Goal: Task Accomplishment & Management: Manage account settings

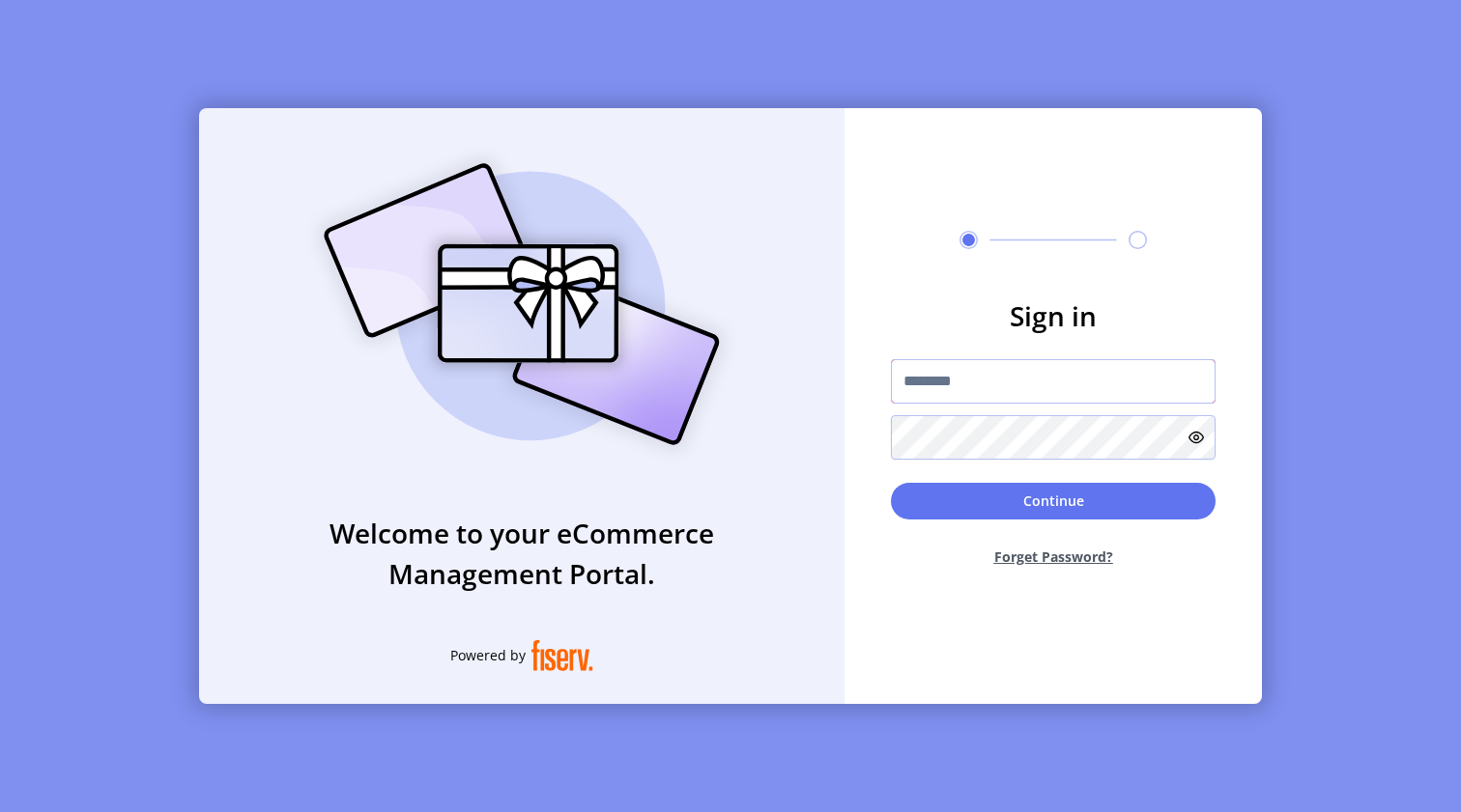
type input "**********"
click at [966, 497] on button "Continue" at bounding box center [1052, 500] width 325 height 37
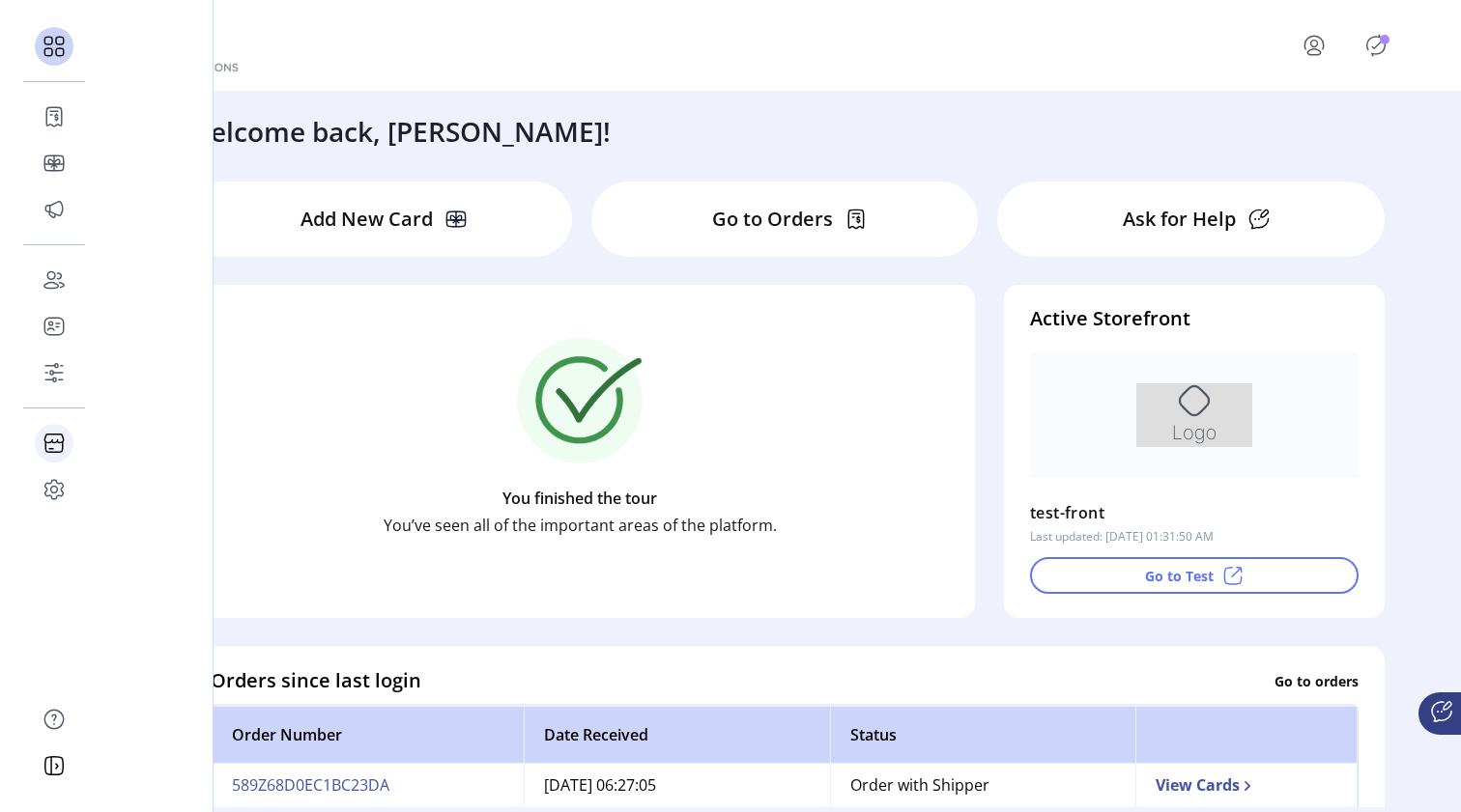
scroll to position [216, 0]
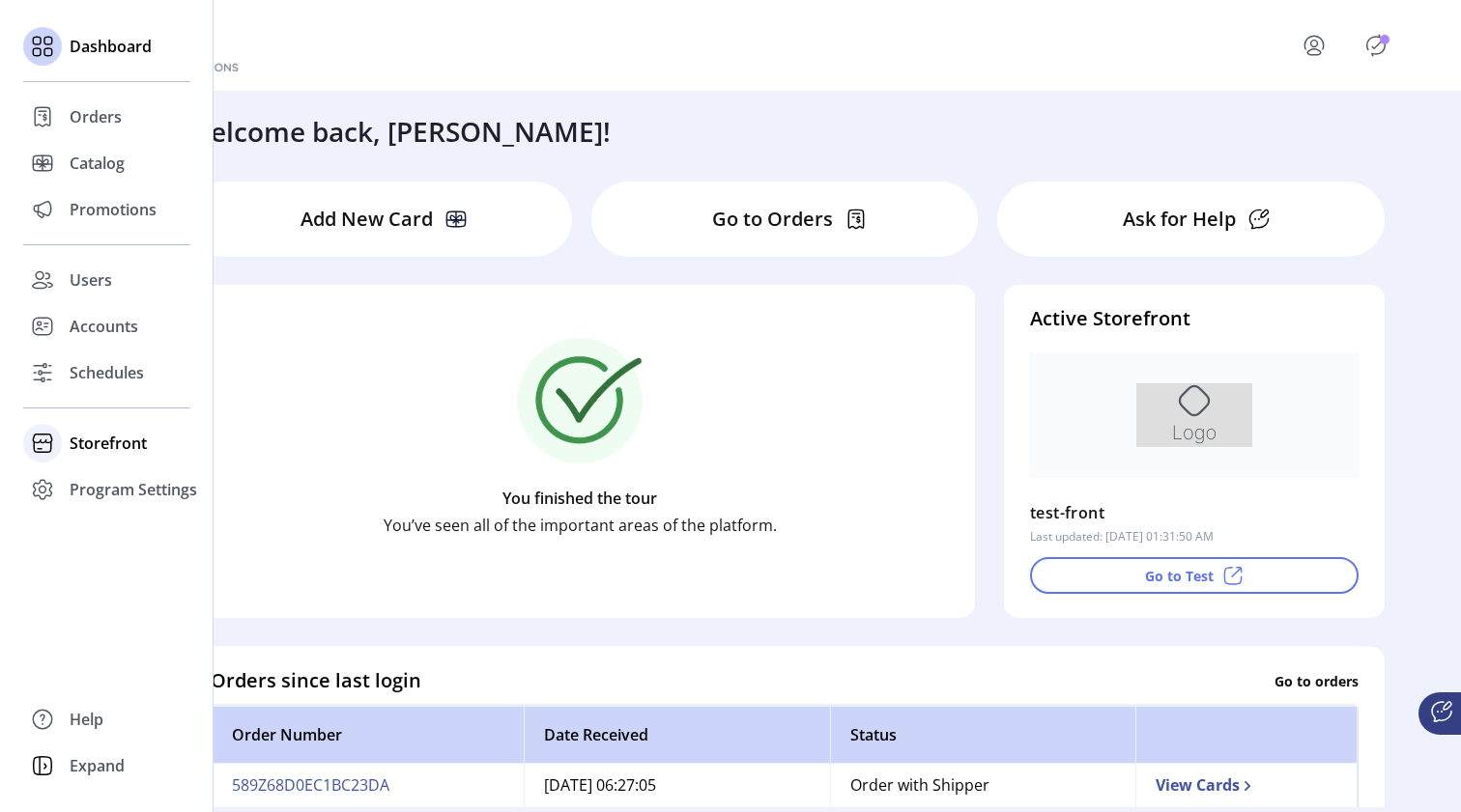
click at [114, 441] on span "Storefront" at bounding box center [108, 442] width 77 height 23
click at [110, 483] on span "Configuration" at bounding box center [119, 481] width 102 height 23
click at [82, 494] on div "Configuration" at bounding box center [106, 481] width 167 height 31
click at [98, 491] on span "Configuration" at bounding box center [119, 481] width 102 height 23
click at [117, 480] on span "Configuration" at bounding box center [119, 481] width 102 height 23
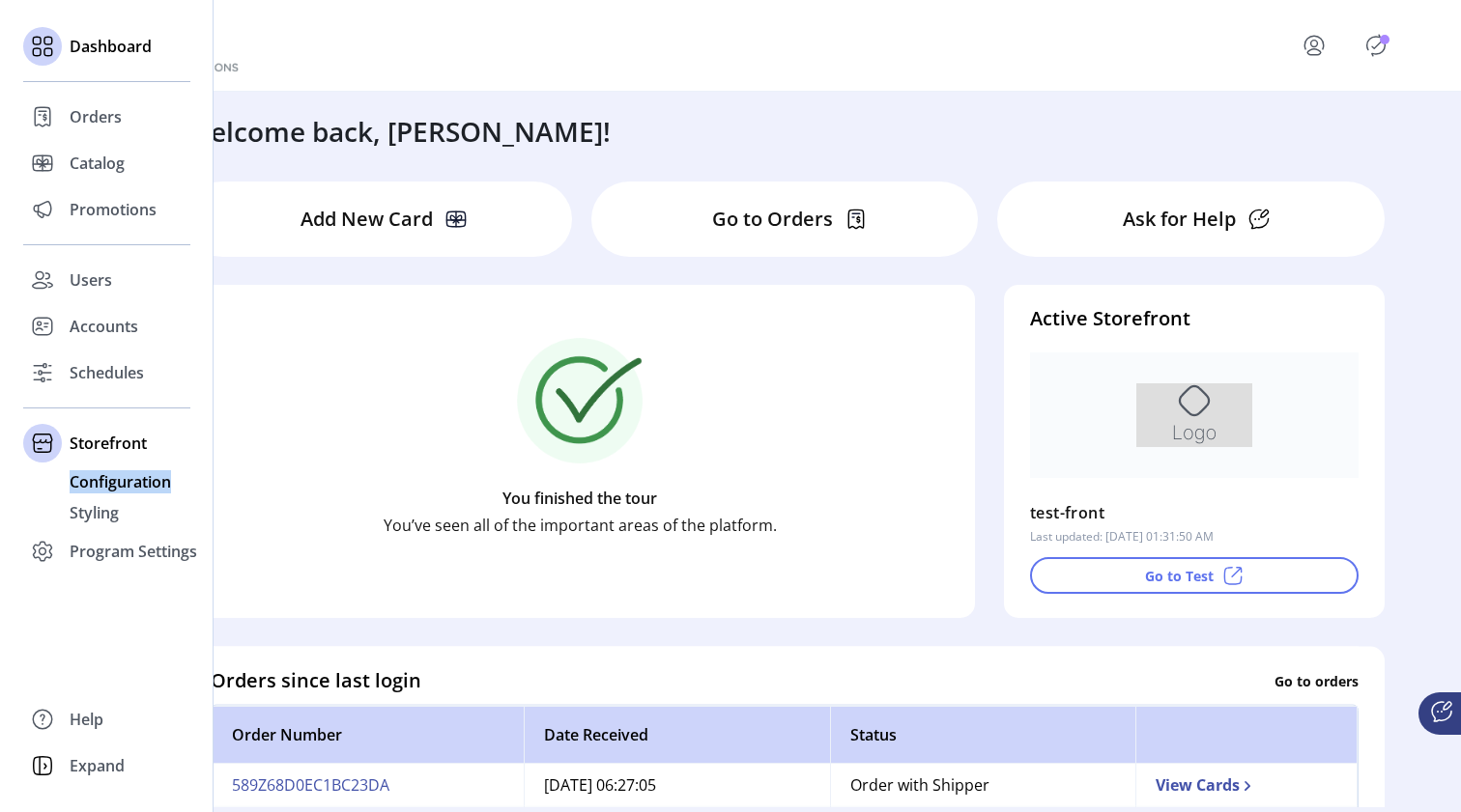
click at [117, 480] on span "Configuration" at bounding box center [119, 481] width 102 height 23
